Goal: Learn about a topic: Learn about a topic

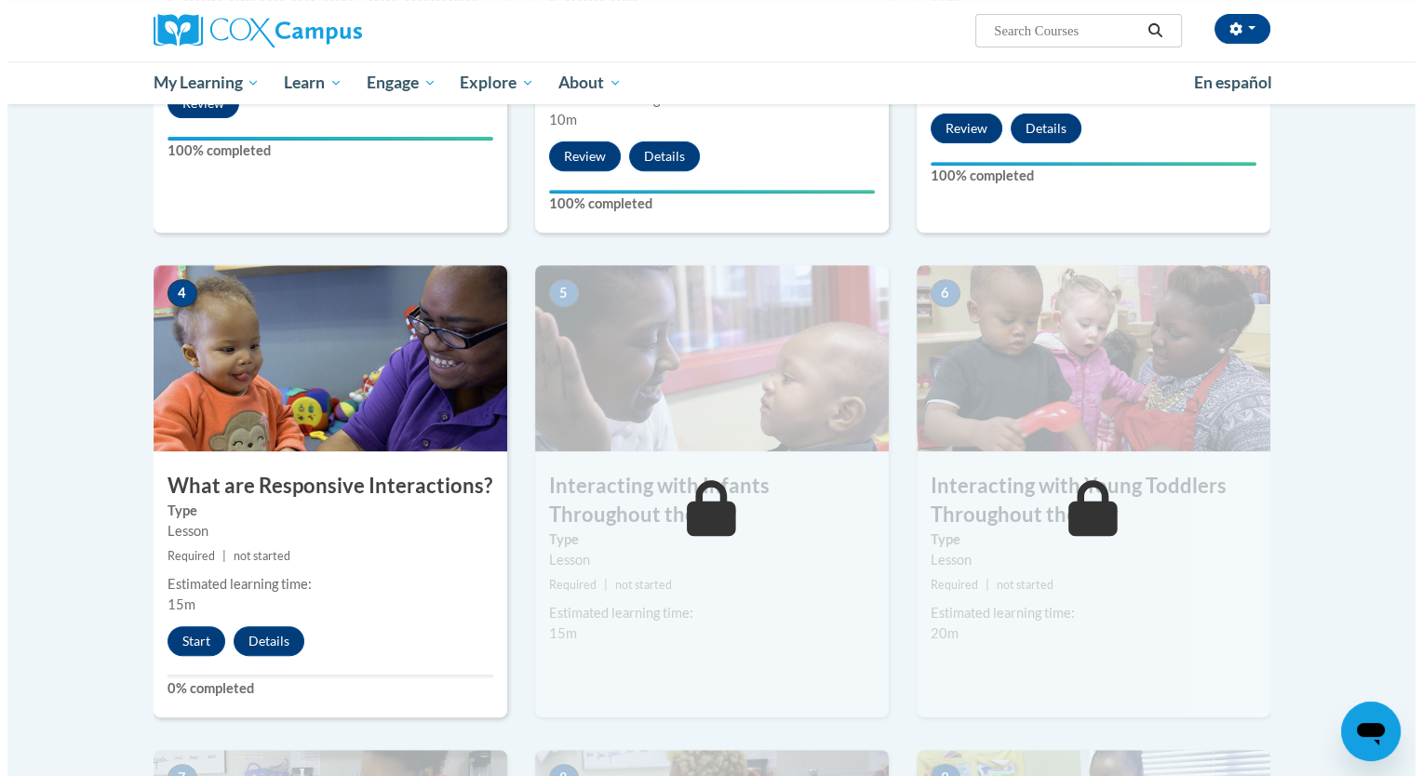
scroll to position [804, 0]
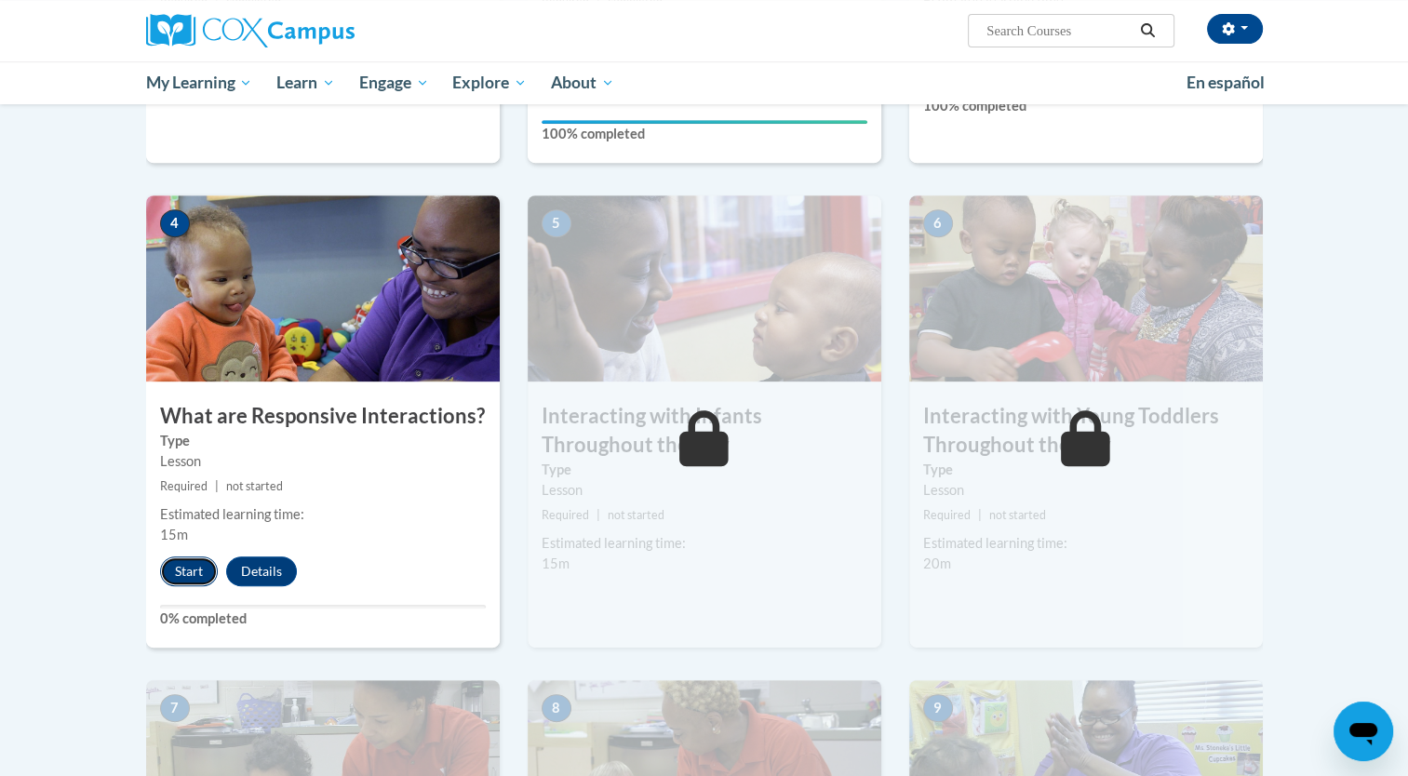
click at [194, 556] on button "Start" at bounding box center [189, 571] width 58 height 30
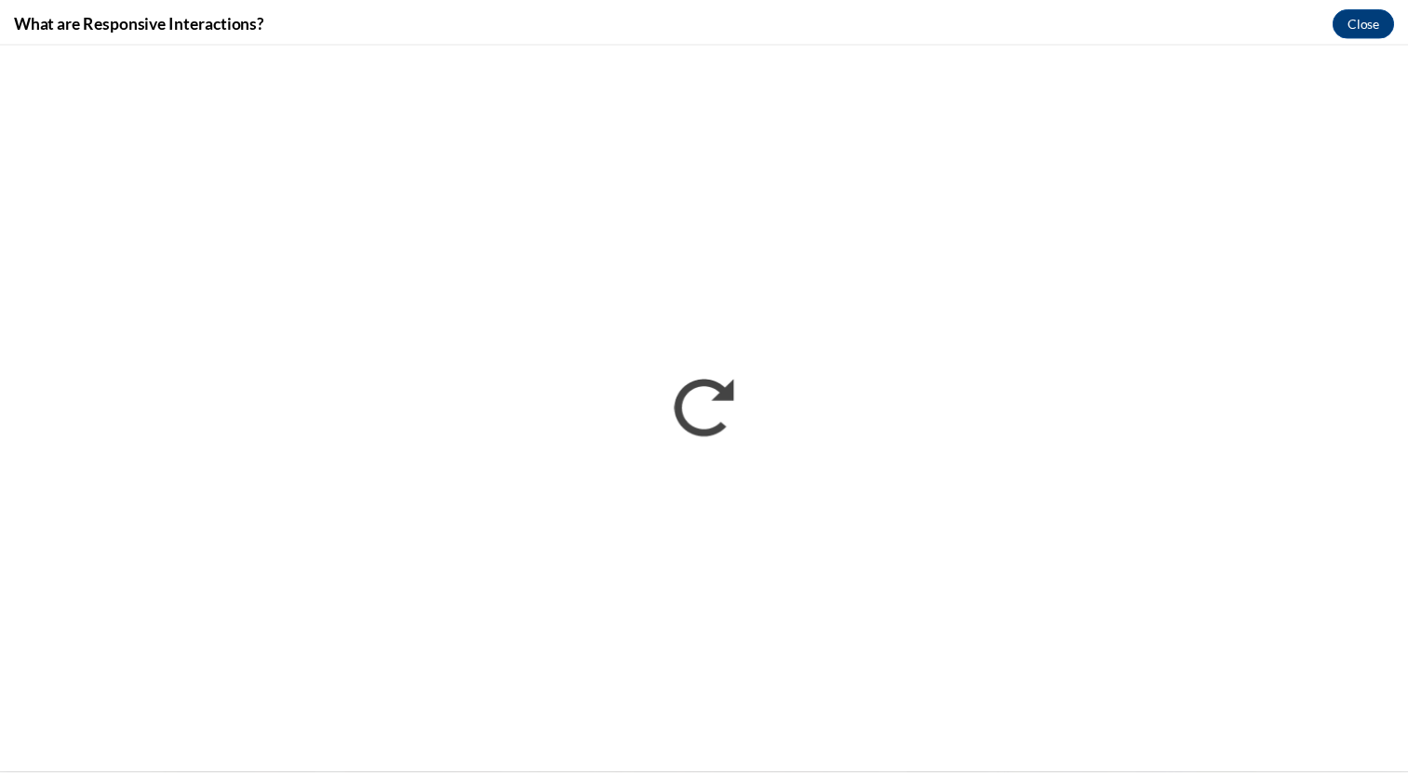
scroll to position [0, 0]
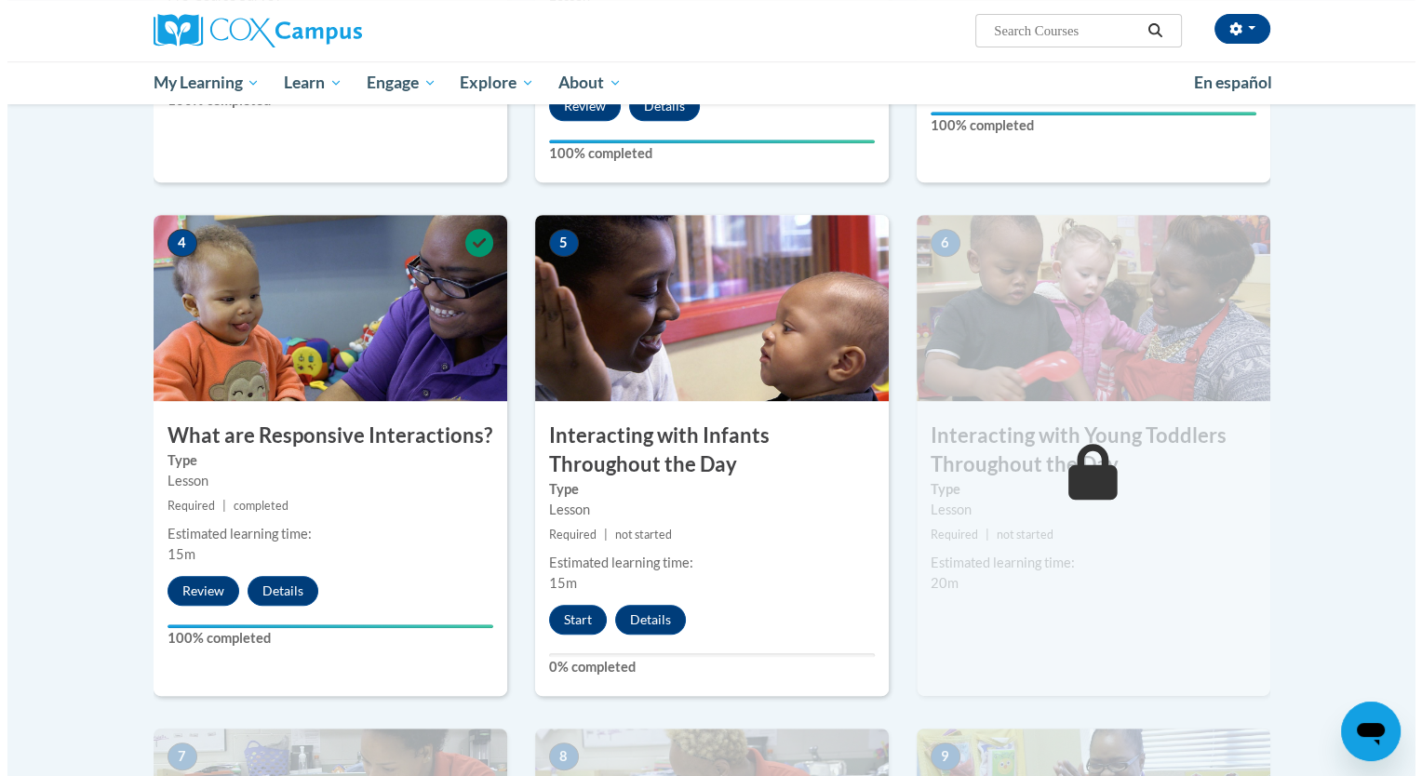
scroll to position [787, 0]
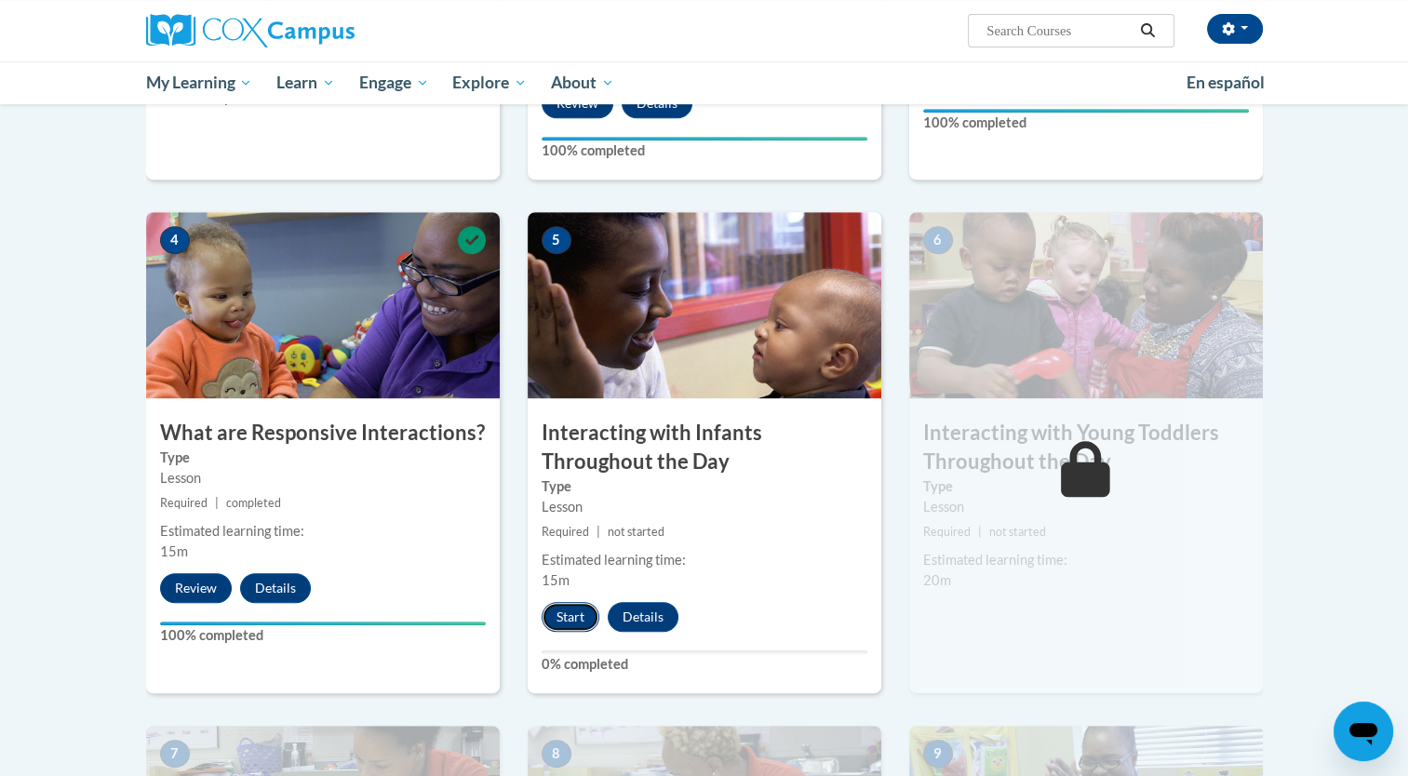
click at [573, 602] on button "Start" at bounding box center [571, 617] width 58 height 30
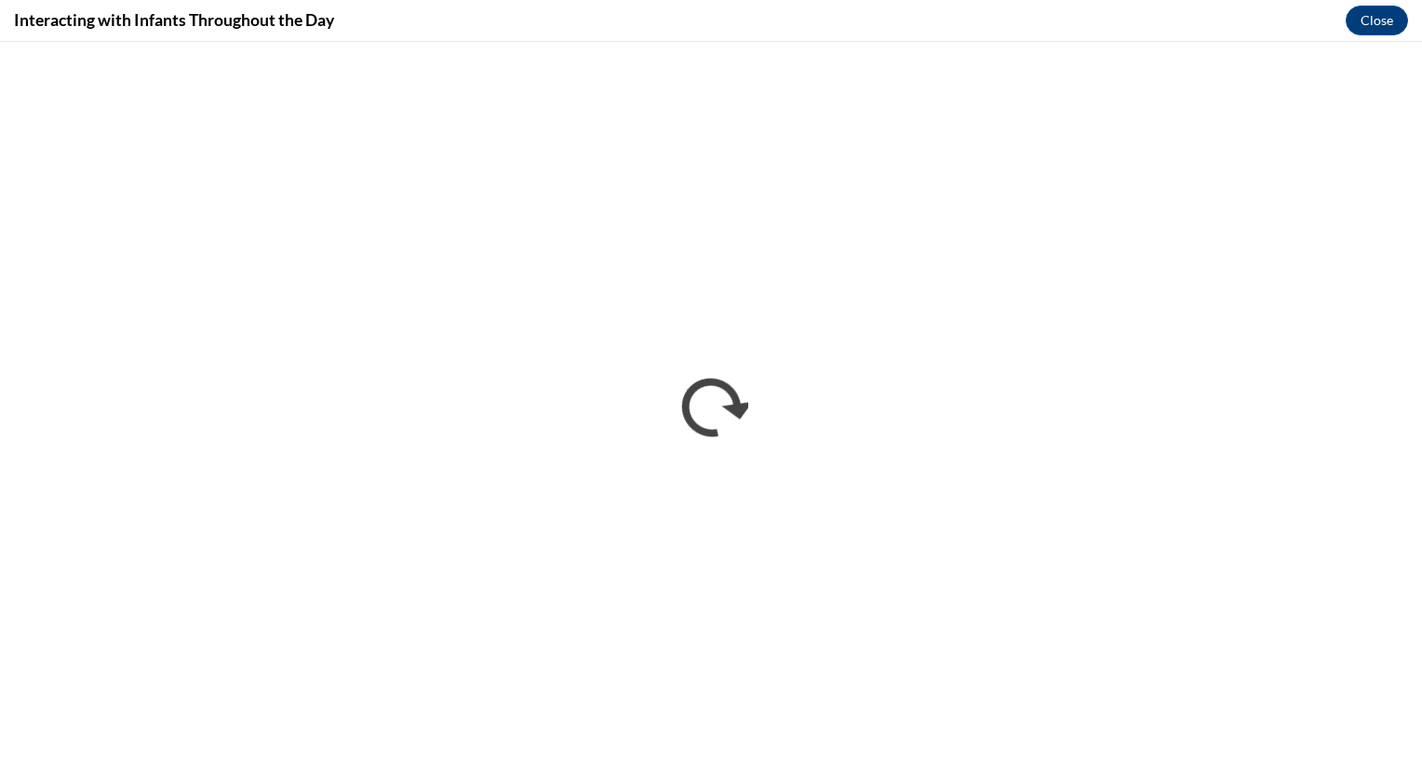
scroll to position [0, 0]
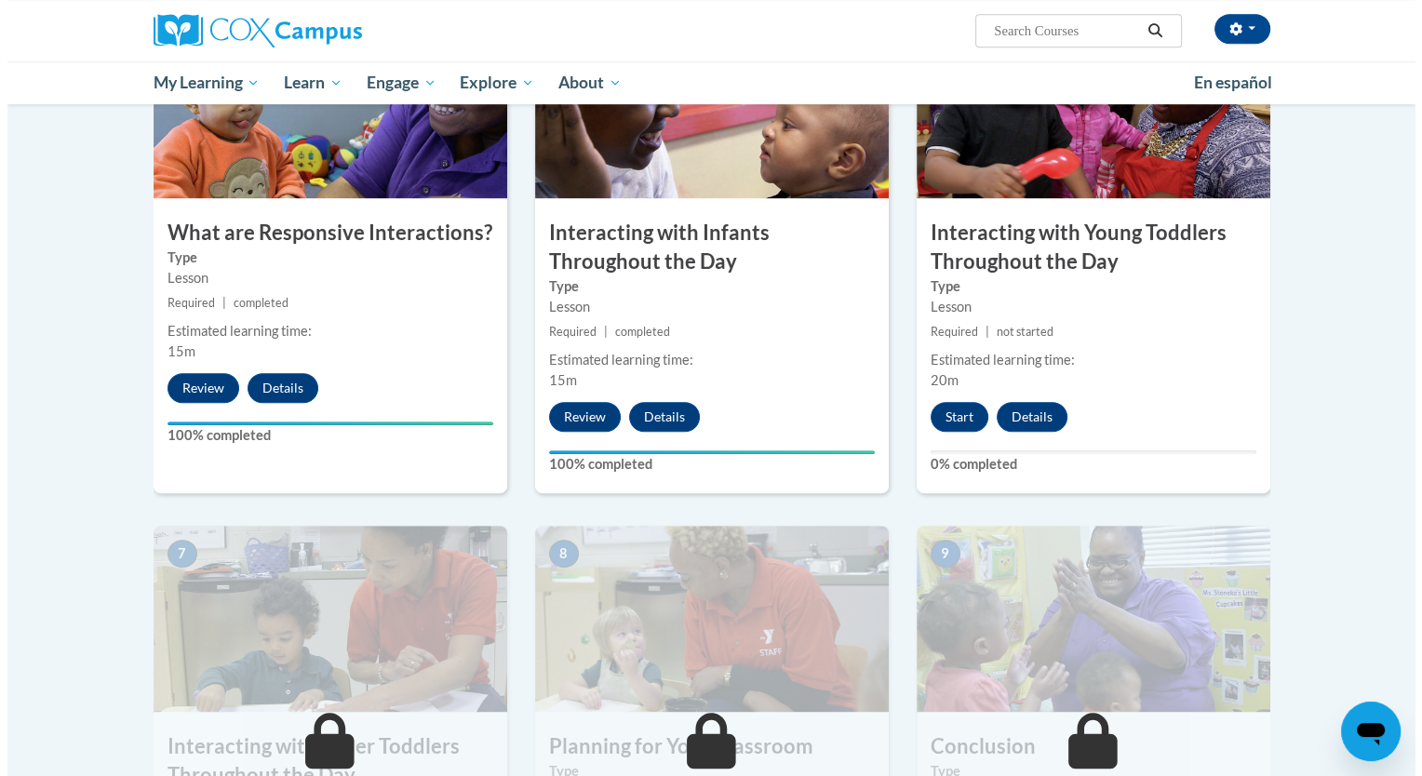
scroll to position [1022, 0]
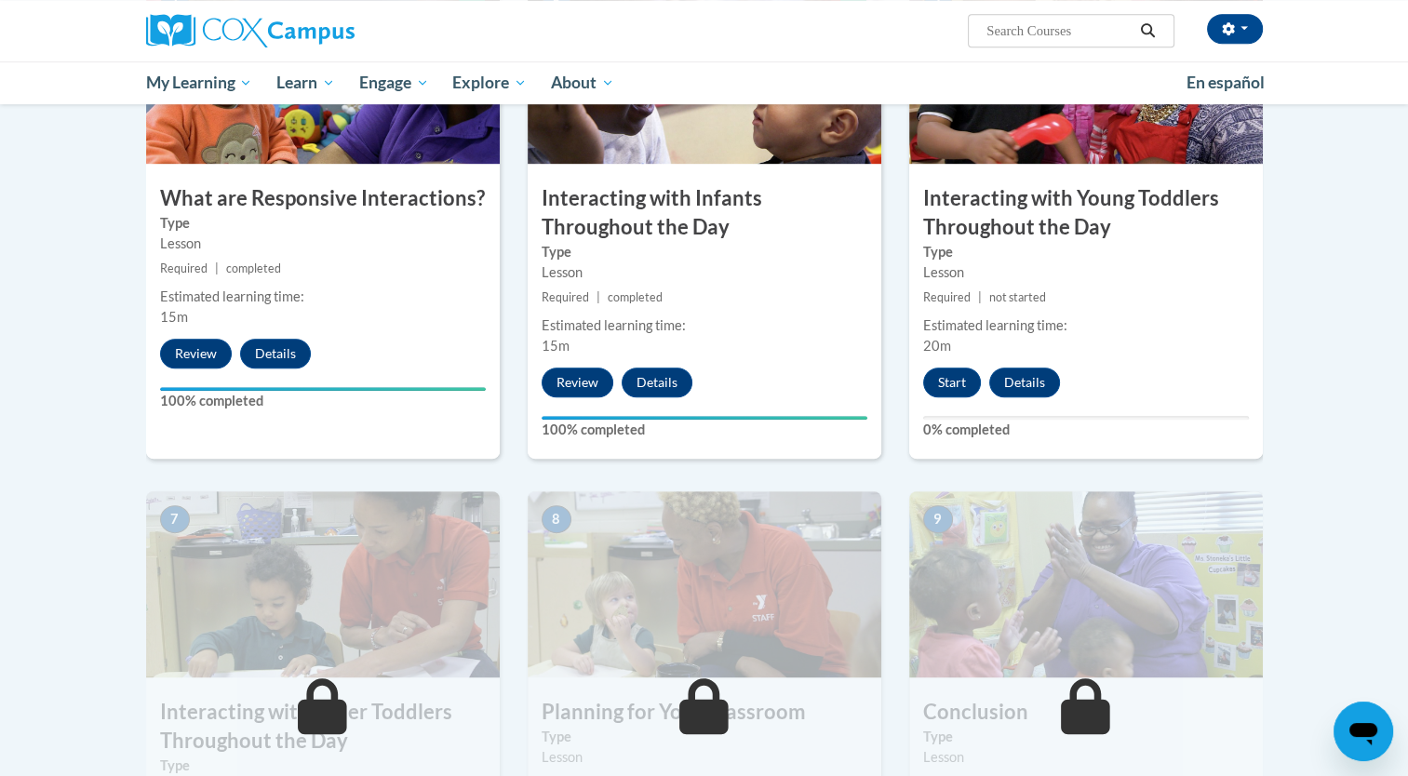
click at [947, 334] on div "6 Interacting with Young Toddlers Throughout the Day Type Lesson Required | not…" at bounding box center [1086, 218] width 354 height 481
click at [949, 368] on button "Start" at bounding box center [952, 383] width 58 height 30
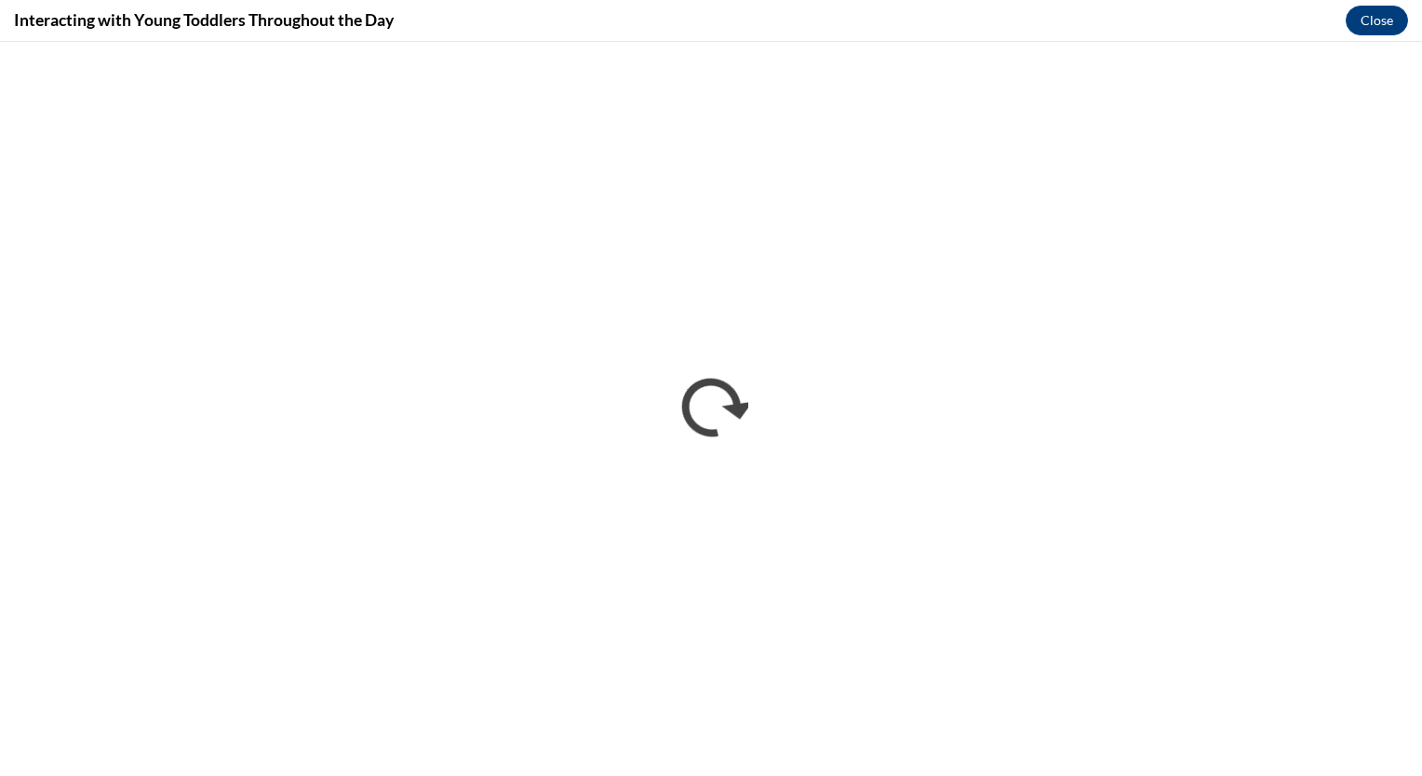
scroll to position [0, 0]
